Goal: Task Accomplishment & Management: Complete application form

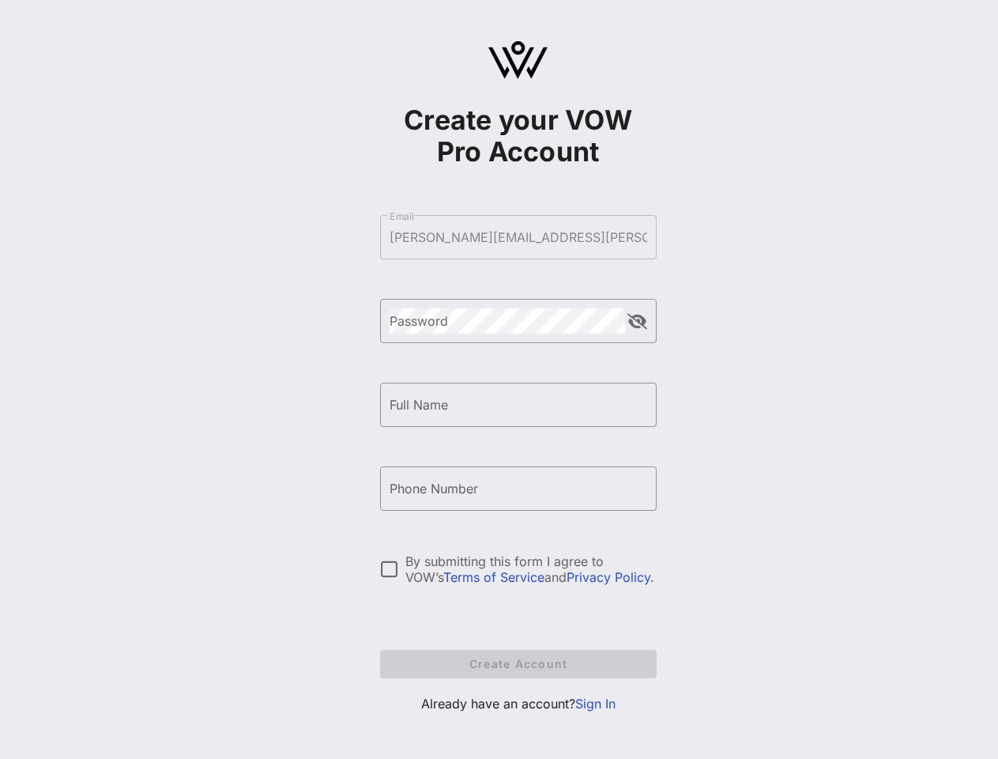
click at [518, 237] on form "​ Email [PERSON_NAME][EMAIL_ADDRESS][PERSON_NAME][DOMAIN_NAME] ​ Password ​ Ful…" at bounding box center [518, 446] width 277 height 495
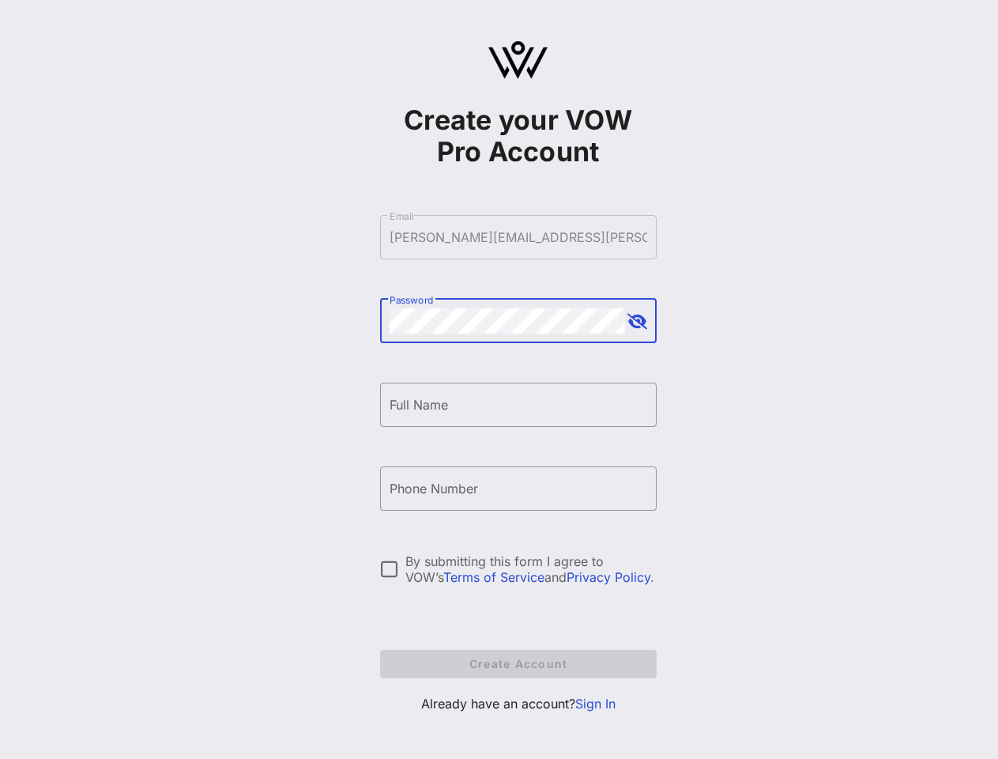
click at [637, 322] on button "append icon" at bounding box center [638, 322] width 20 height 16
click at [518, 405] on input "Full Name" at bounding box center [519, 404] width 258 height 25
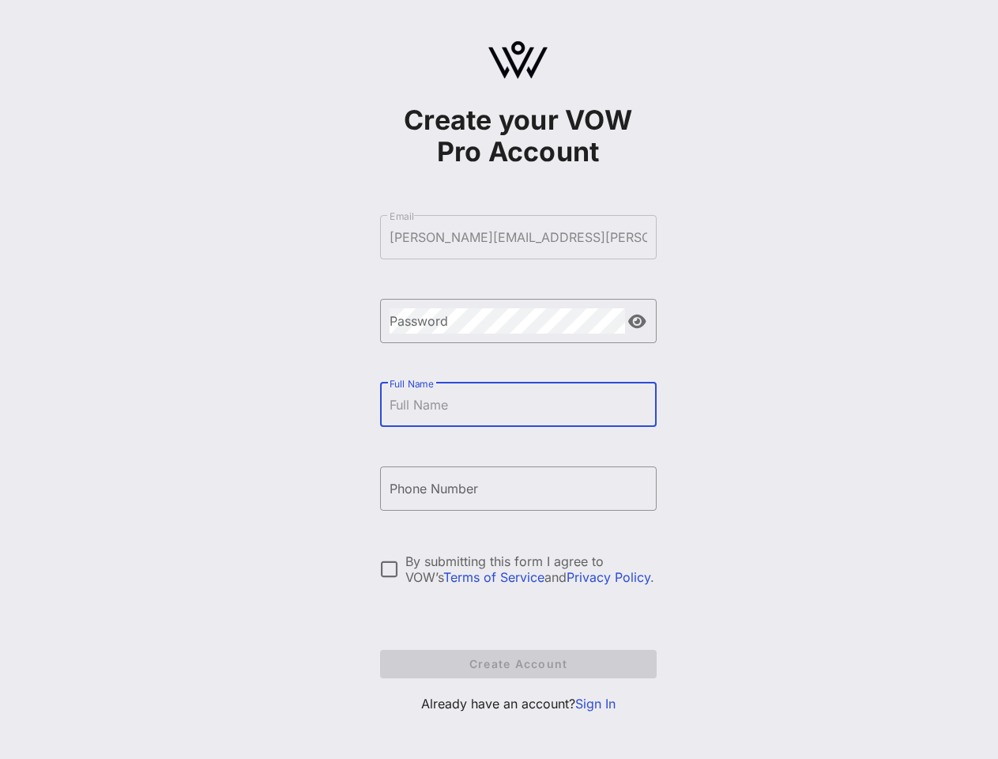
click at [518, 488] on input "Phone Number" at bounding box center [519, 488] width 258 height 25
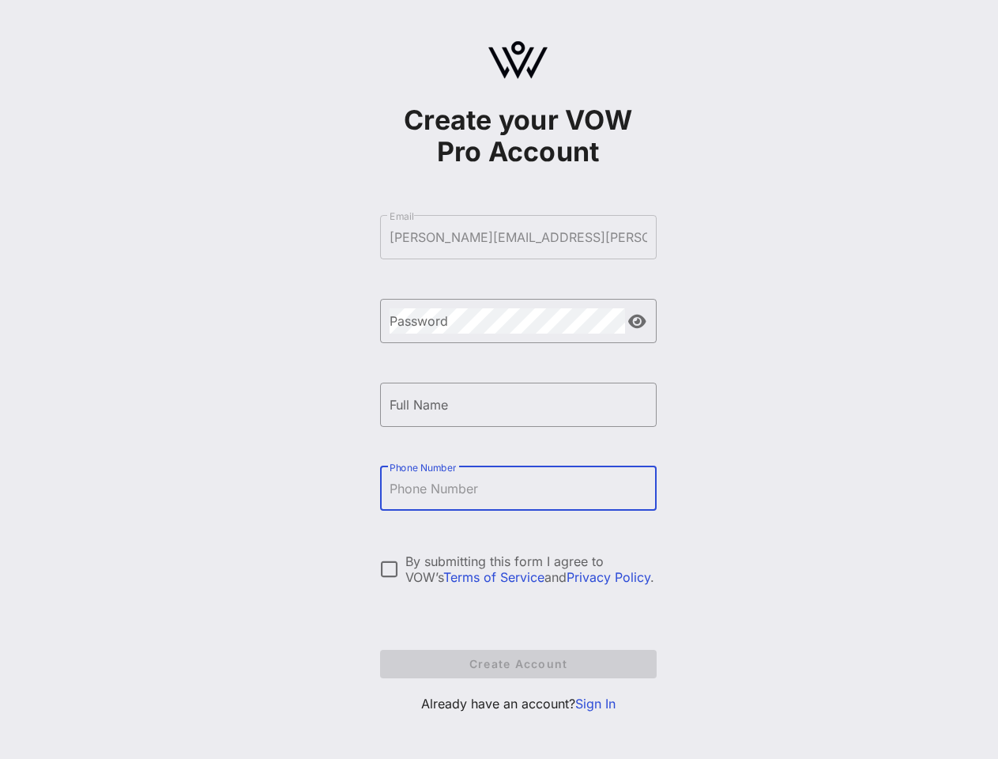
click at [518, 569] on div "By submitting this form I agree to VOW’s Terms of Service and Privacy Policy ." at bounding box center [530, 569] width 251 height 32
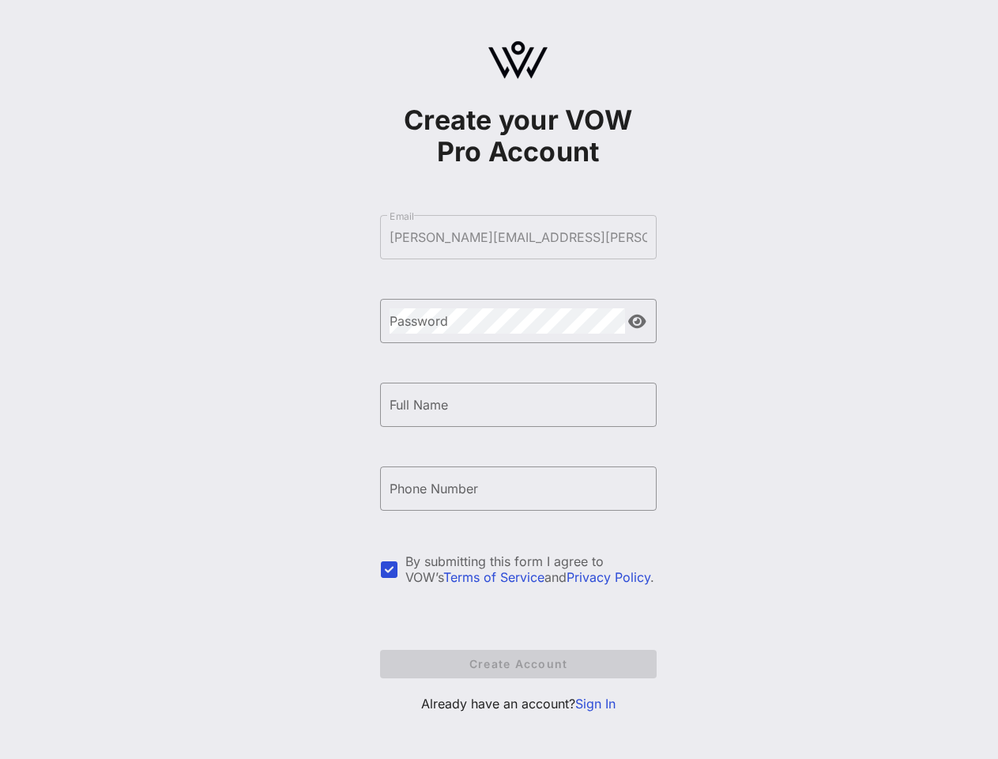
click at [390, 569] on div at bounding box center [389, 569] width 27 height 27
click at [531, 569] on div "By submitting this form I agree to VOW’s Terms of Service and Privacy Policy ." at bounding box center [530, 569] width 251 height 32
click at [518, 664] on form "​ Email [PERSON_NAME][EMAIL_ADDRESS][PERSON_NAME][DOMAIN_NAME] ​ Password ​ Ful…" at bounding box center [518, 446] width 277 height 495
